Goal: Information Seeking & Learning: Learn about a topic

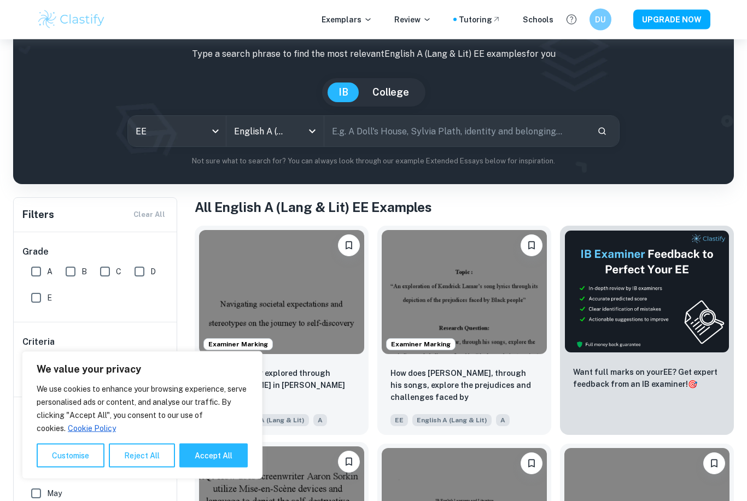
scroll to position [61, 0]
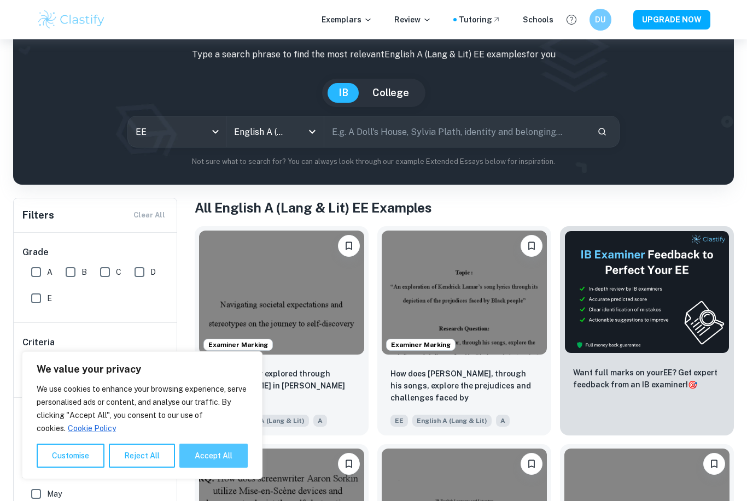
click at [220, 468] on button "Accept All" at bounding box center [213, 456] width 68 height 24
checkbox input "true"
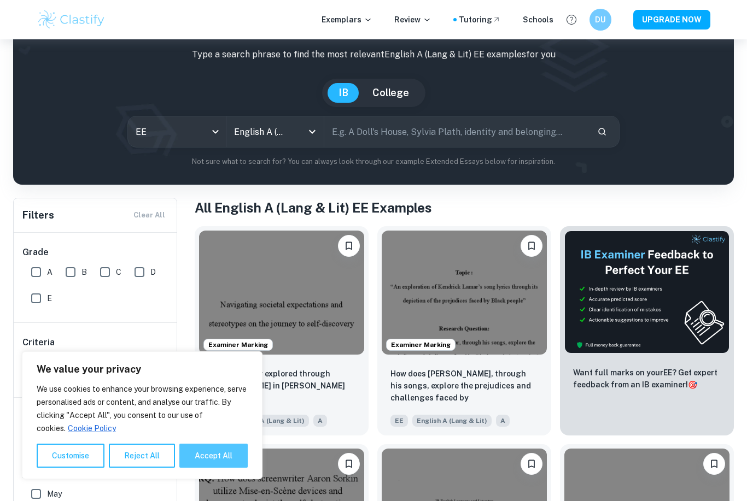
checkbox input "true"
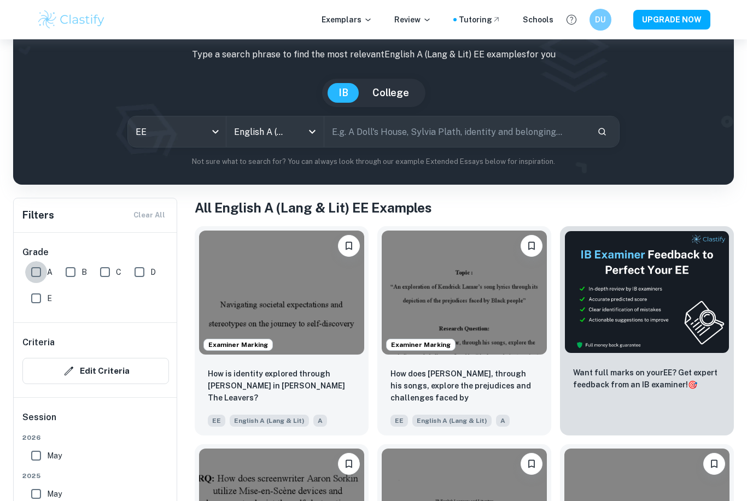
click at [36, 276] on input "A" at bounding box center [36, 272] width 22 height 22
checkbox input "true"
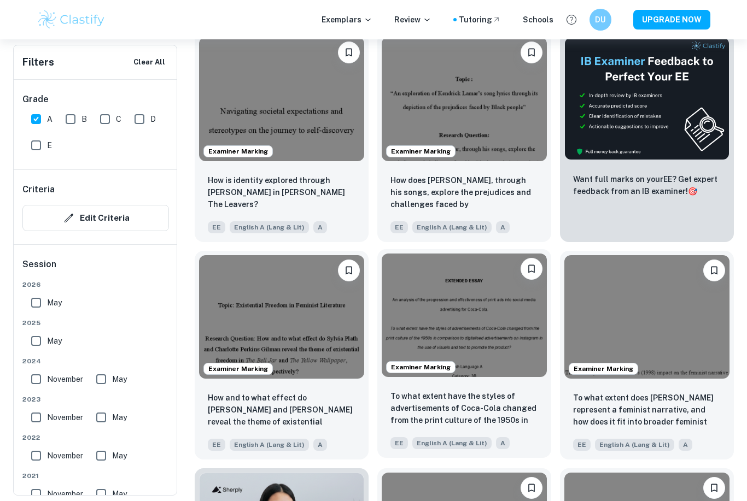
scroll to position [289, 0]
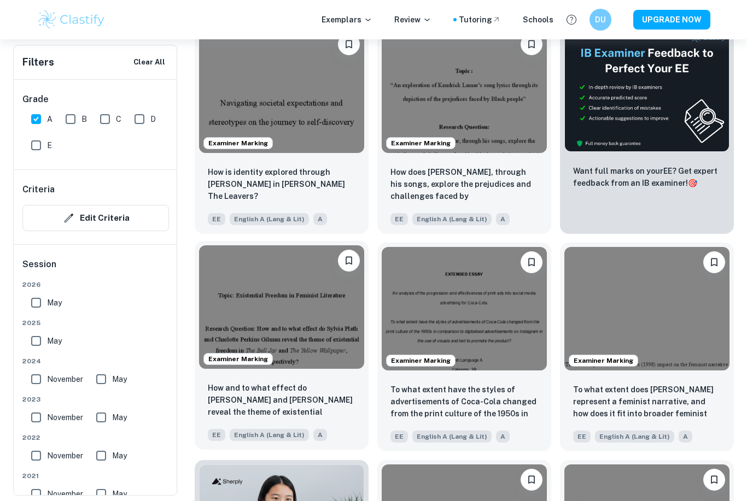
click at [326, 369] on img at bounding box center [281, 308] width 165 height 124
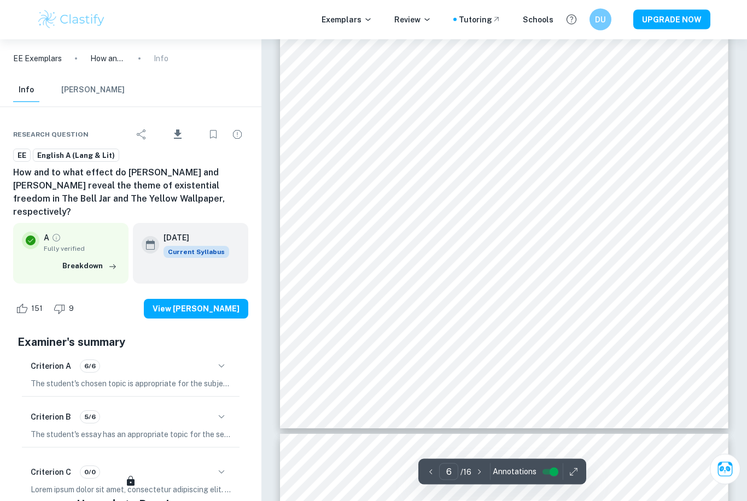
scroll to position [3273, 0]
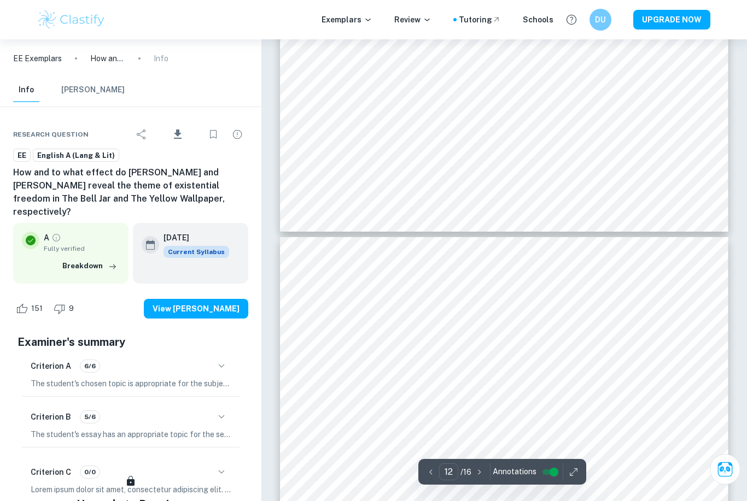
type input "11"
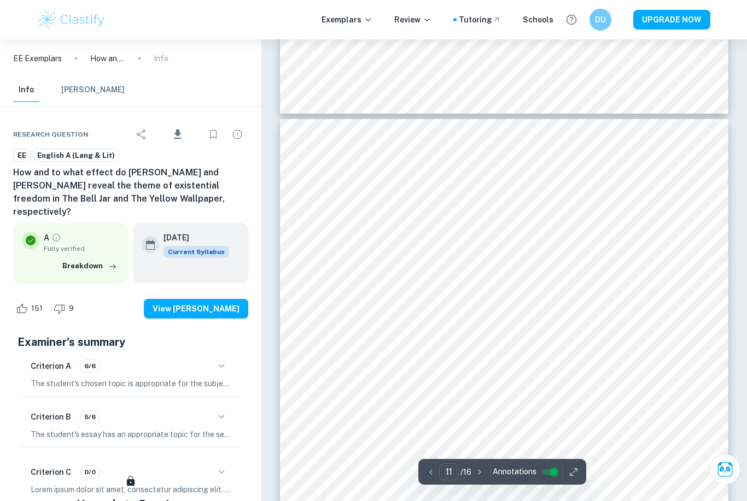
scroll to position [5971, 0]
